Goal: Task Accomplishment & Management: Manage account settings

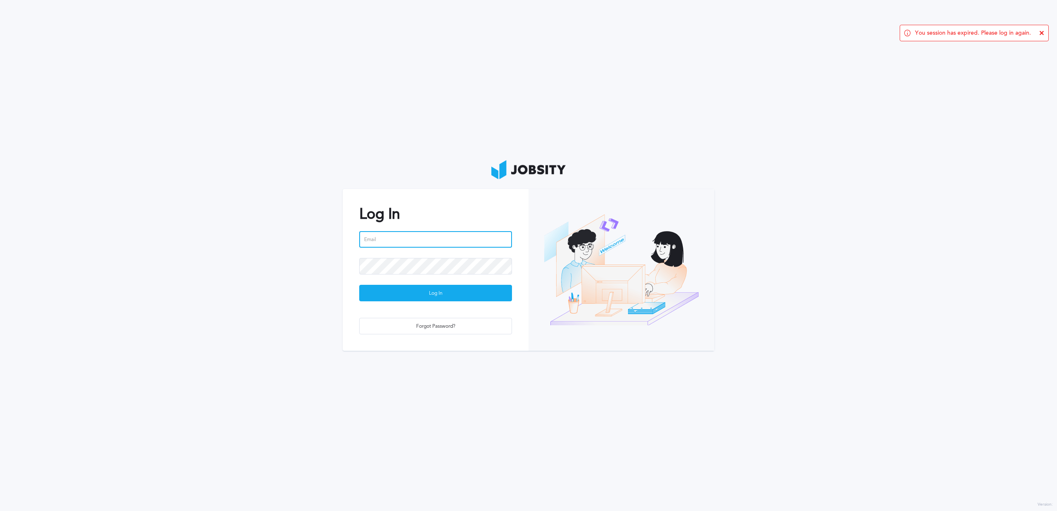
click at [432, 241] on input "email" at bounding box center [435, 239] width 153 height 17
type input "[PERSON_NAME][EMAIL_ADDRESS][PERSON_NAME][DOMAIN_NAME]"
click at [359, 285] on button "Log In" at bounding box center [435, 293] width 153 height 17
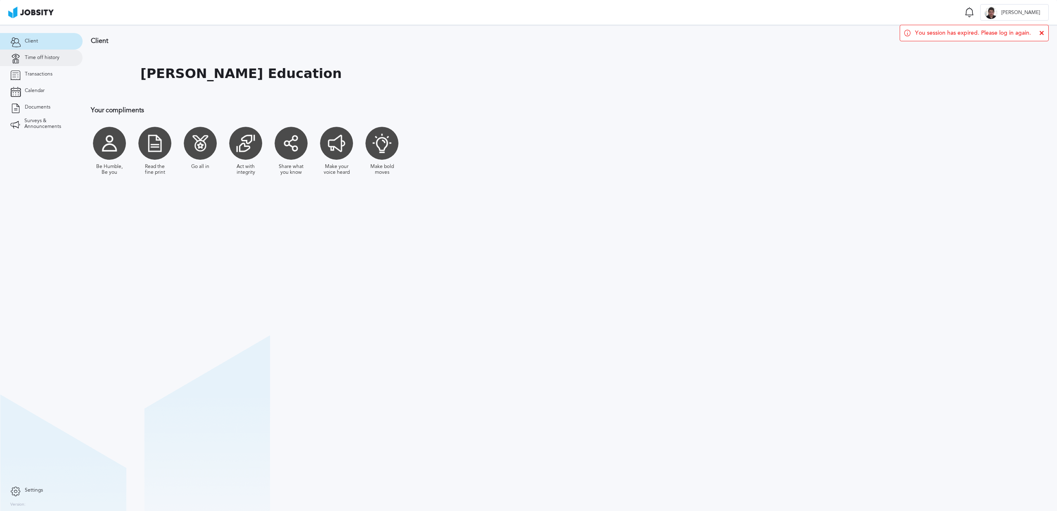
click at [52, 61] on link "Time off history" at bounding box center [41, 58] width 83 height 17
